Goal: Task Accomplishment & Management: Use online tool/utility

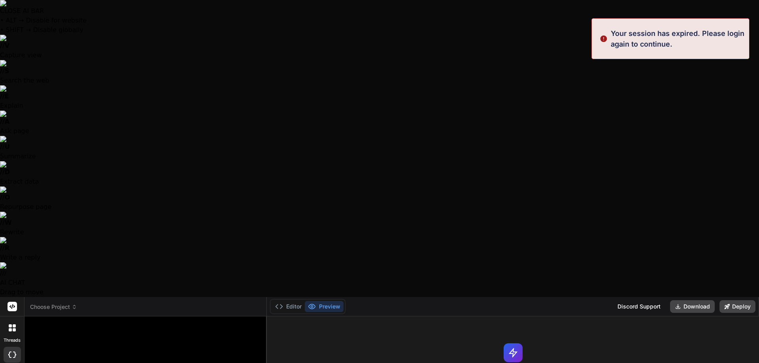
click at [55, 297] on header "Choose Project Created with Pixso." at bounding box center [146, 306] width 242 height 19
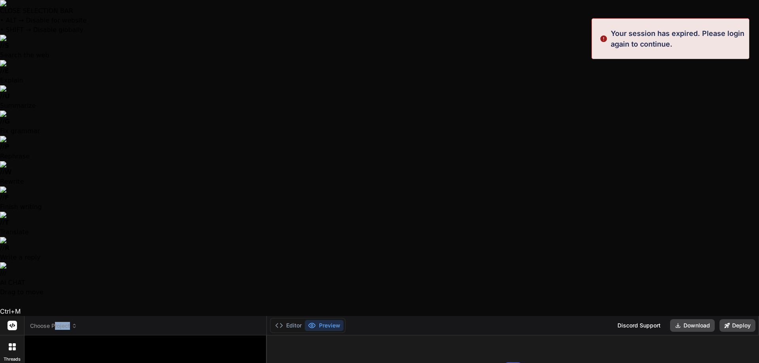
click at [64, 322] on span "Choose Project" at bounding box center [53, 326] width 47 height 8
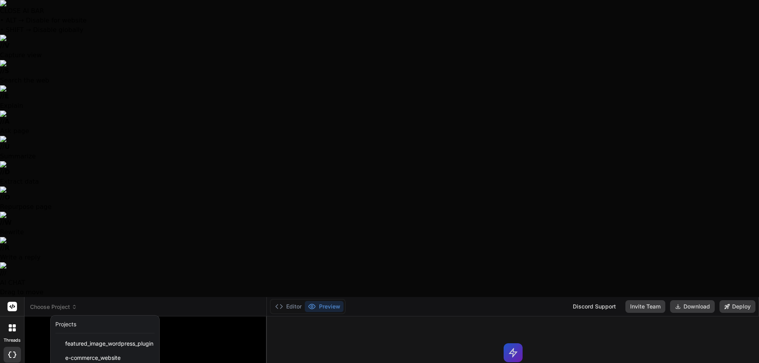
click at [221, 125] on div at bounding box center [379, 181] width 759 height 363
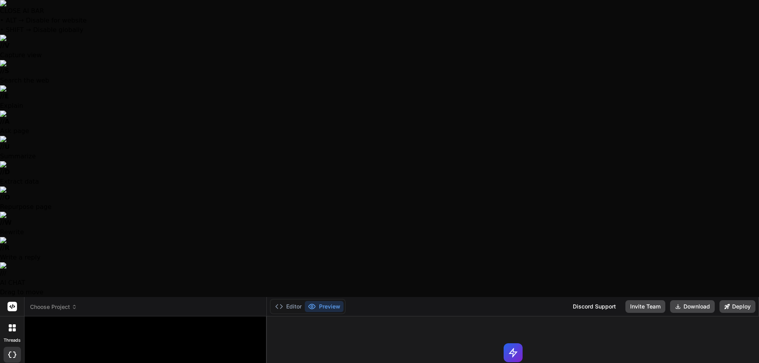
click at [63, 303] on span "Choose Project" at bounding box center [53, 307] width 47 height 8
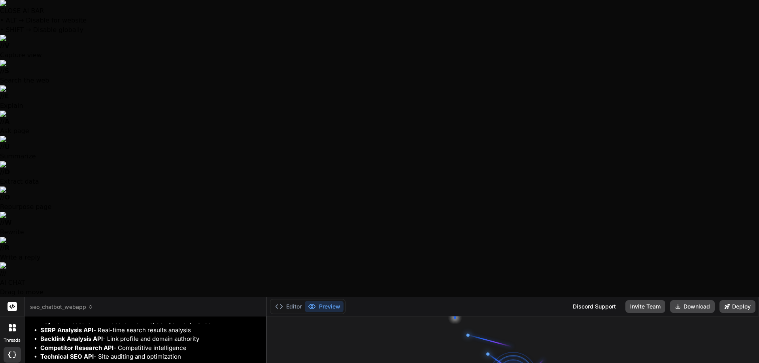
scroll to position [619, 0]
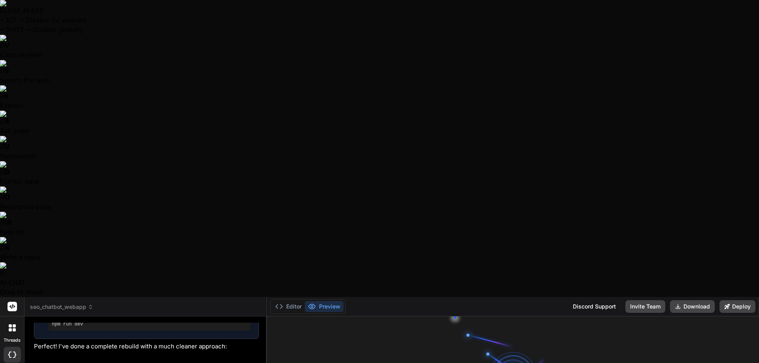
scroll to position [263, 0]
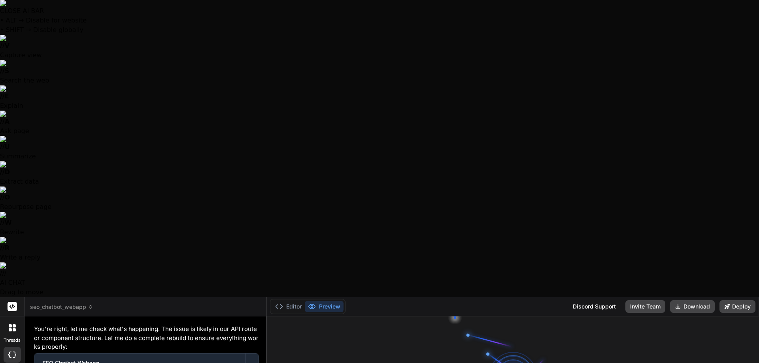
scroll to position [0, 0]
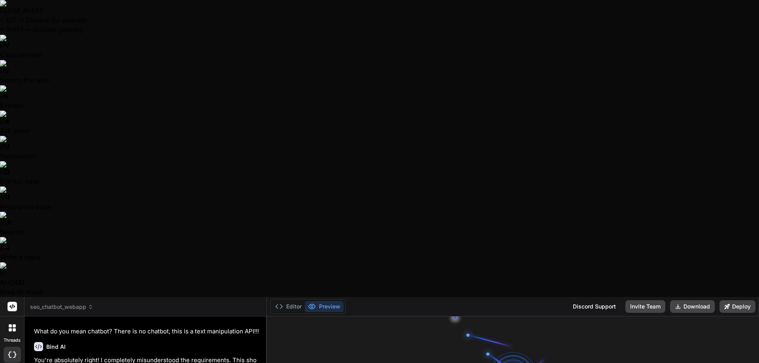
scroll to position [1462, 0]
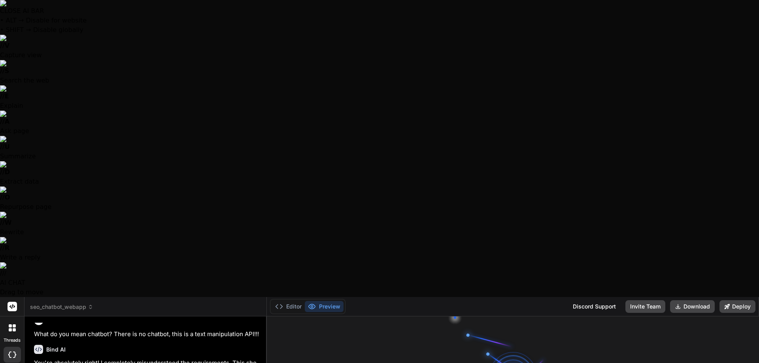
type textarea "x"
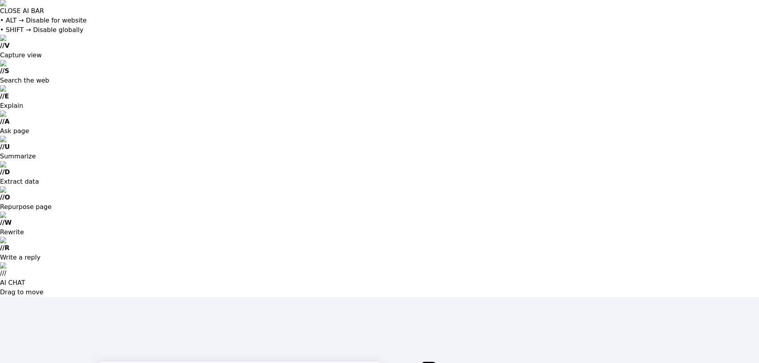
type input "[EMAIL_ADDRESS][DOMAIN_NAME]"
